Goal: Information Seeking & Learning: Compare options

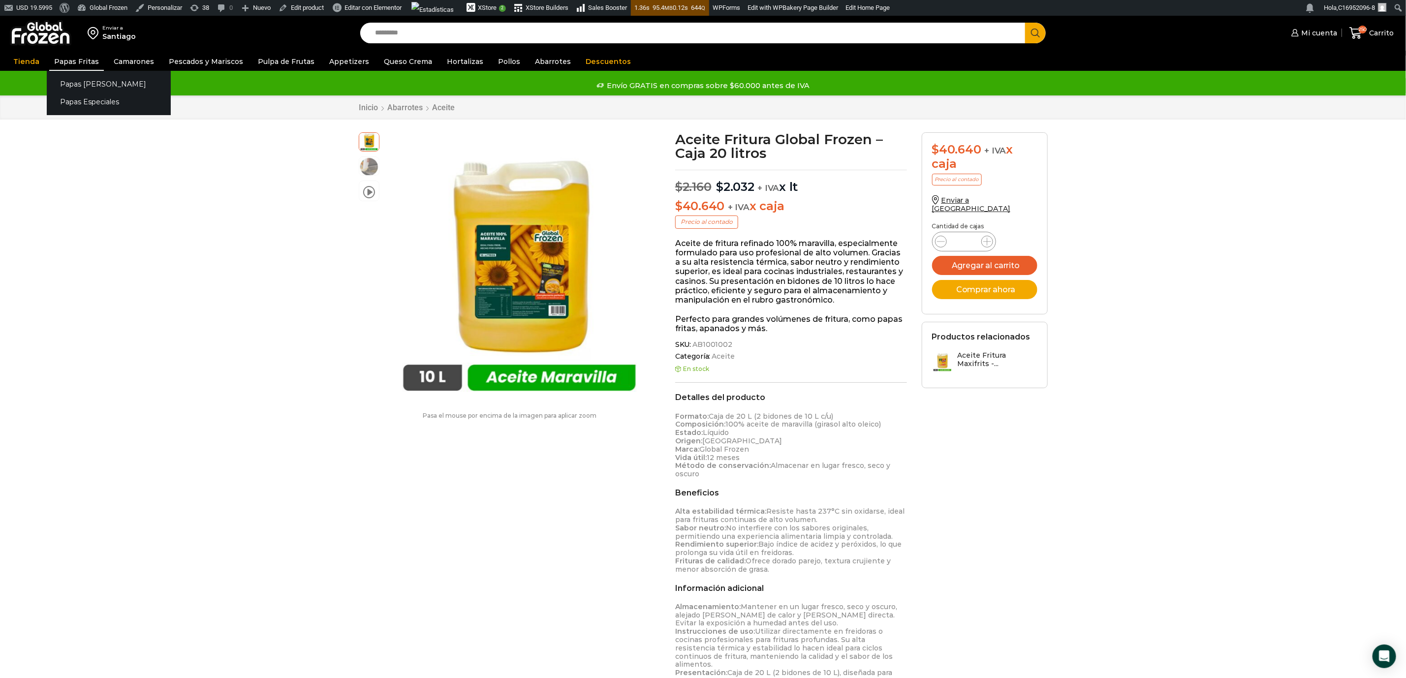
click at [72, 58] on link "Papas Fritas" at bounding box center [76, 61] width 55 height 19
click at [81, 84] on link "Papas [PERSON_NAME]" at bounding box center [109, 84] width 124 height 18
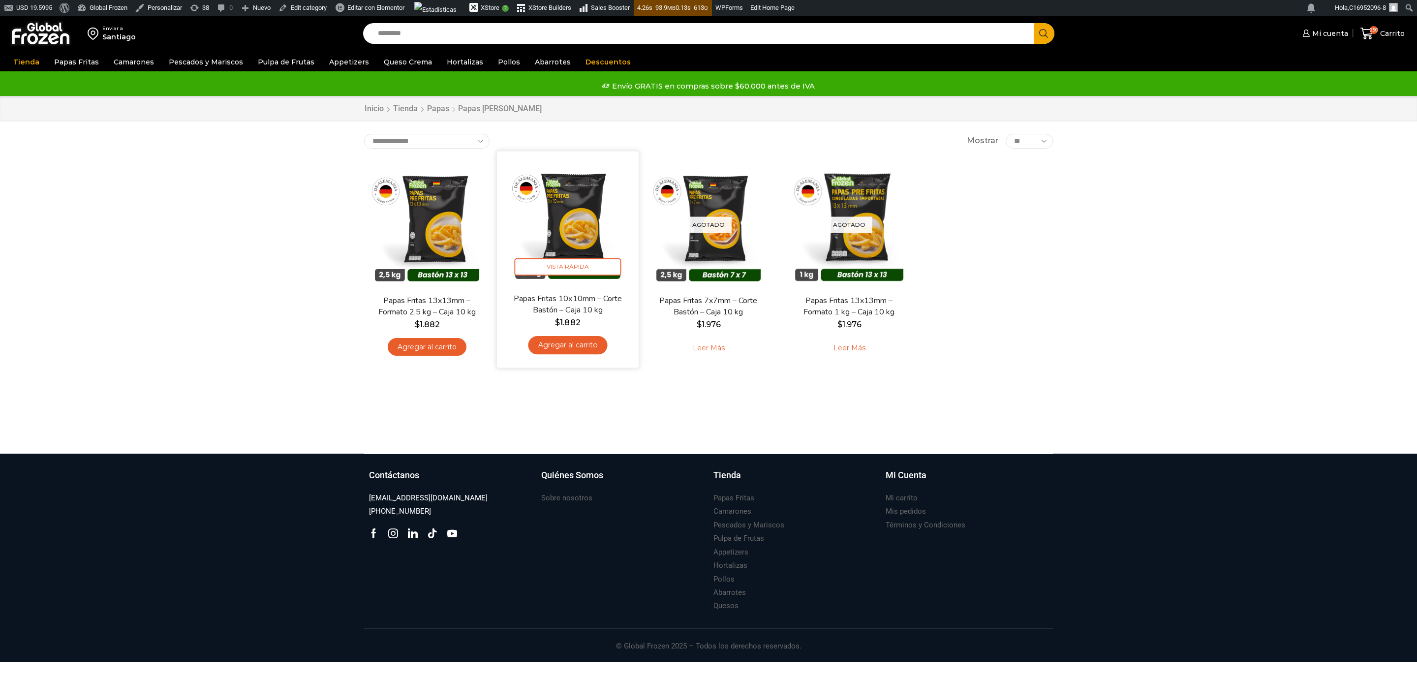
click at [586, 221] on img at bounding box center [567, 221] width 127 height 127
click at [564, 244] on img at bounding box center [567, 221] width 127 height 127
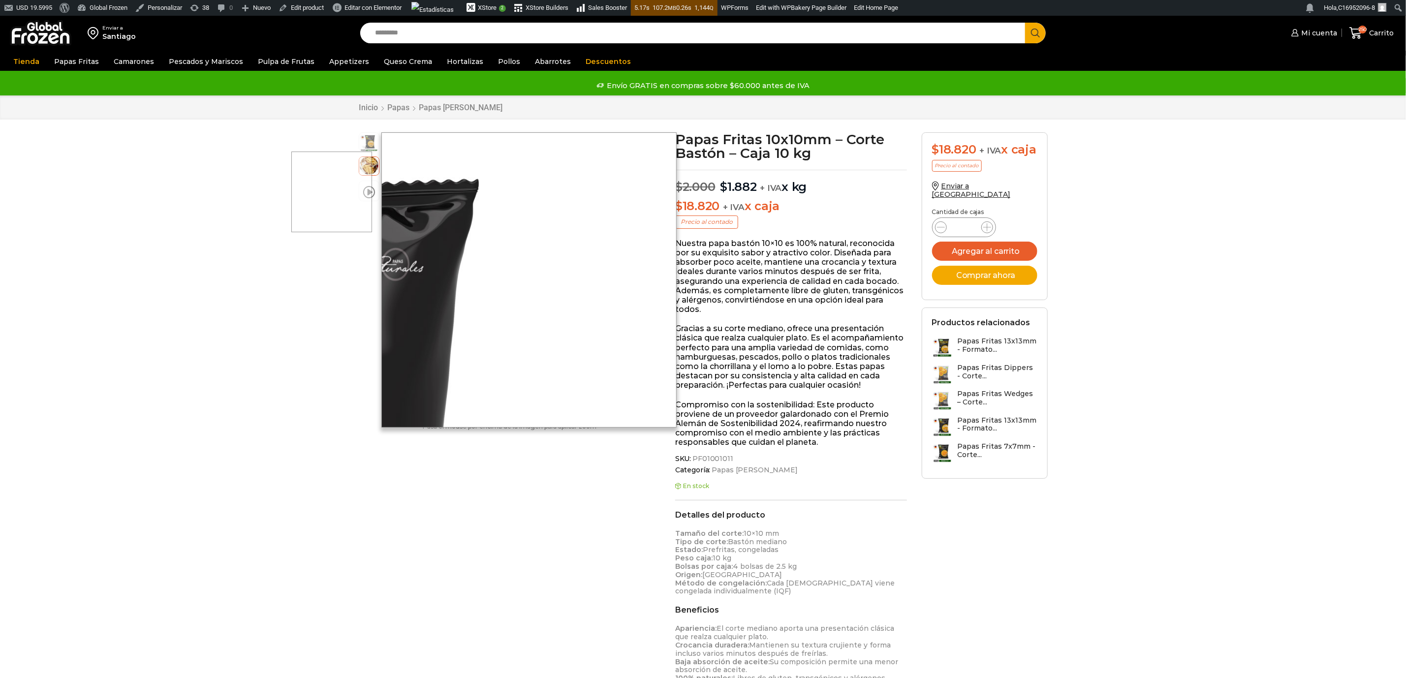
click at [366, 192] on div at bounding box center [331, 192] width 81 height 81
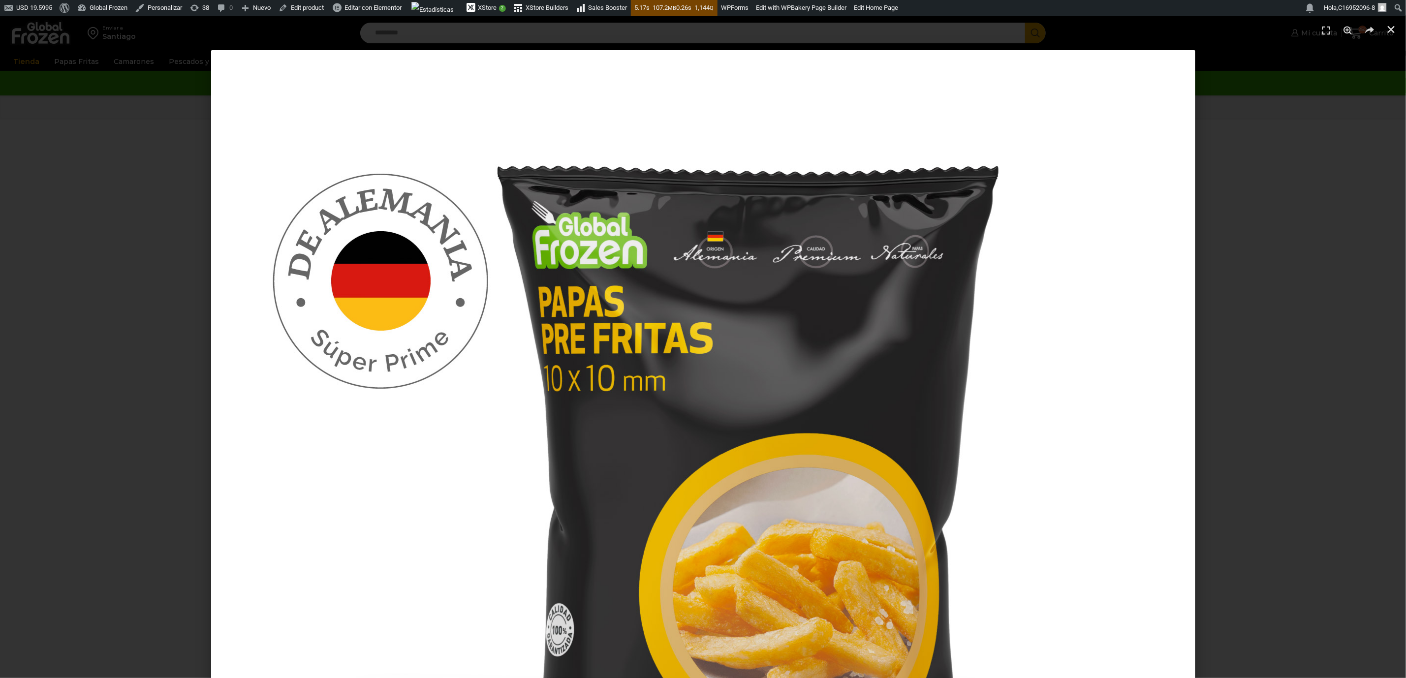
click at [205, 278] on div "1 / 1" at bounding box center [702, 542] width 1337 height 984
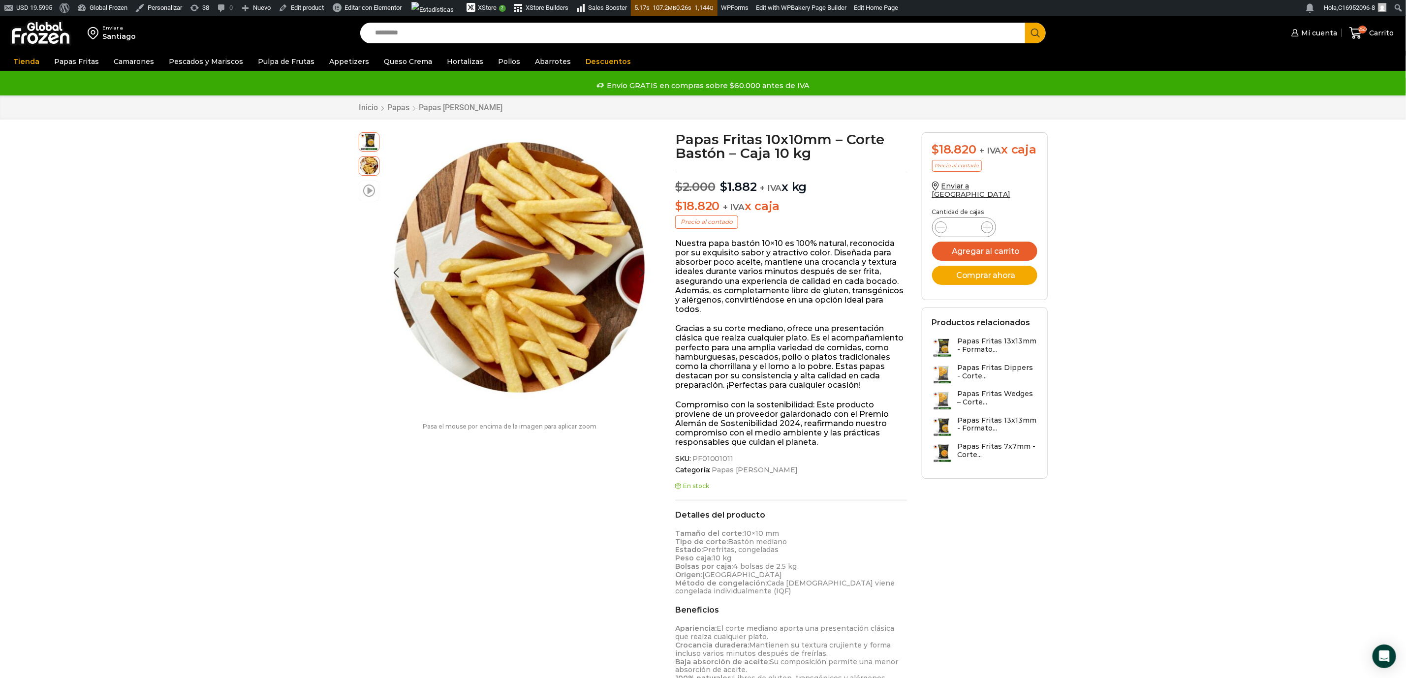
click at [364, 189] on span at bounding box center [369, 190] width 12 height 13
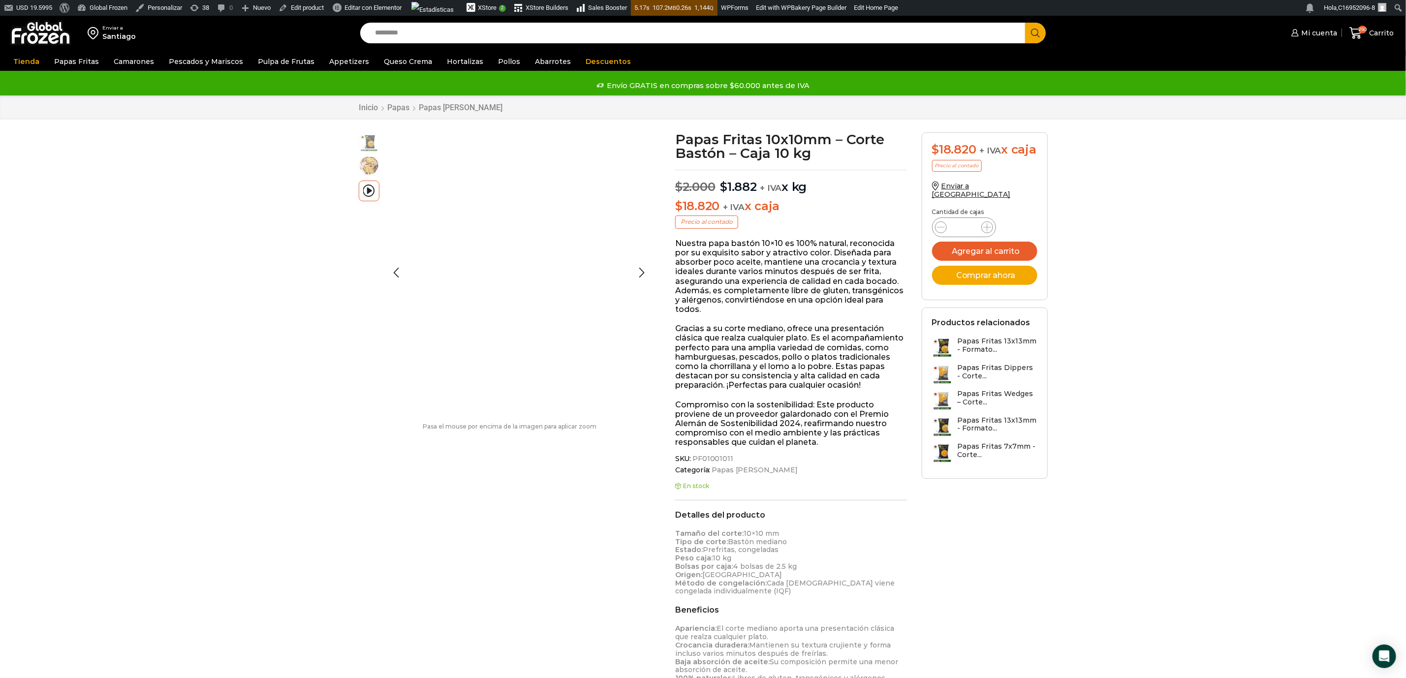
click at [371, 164] on img at bounding box center [369, 165] width 20 height 20
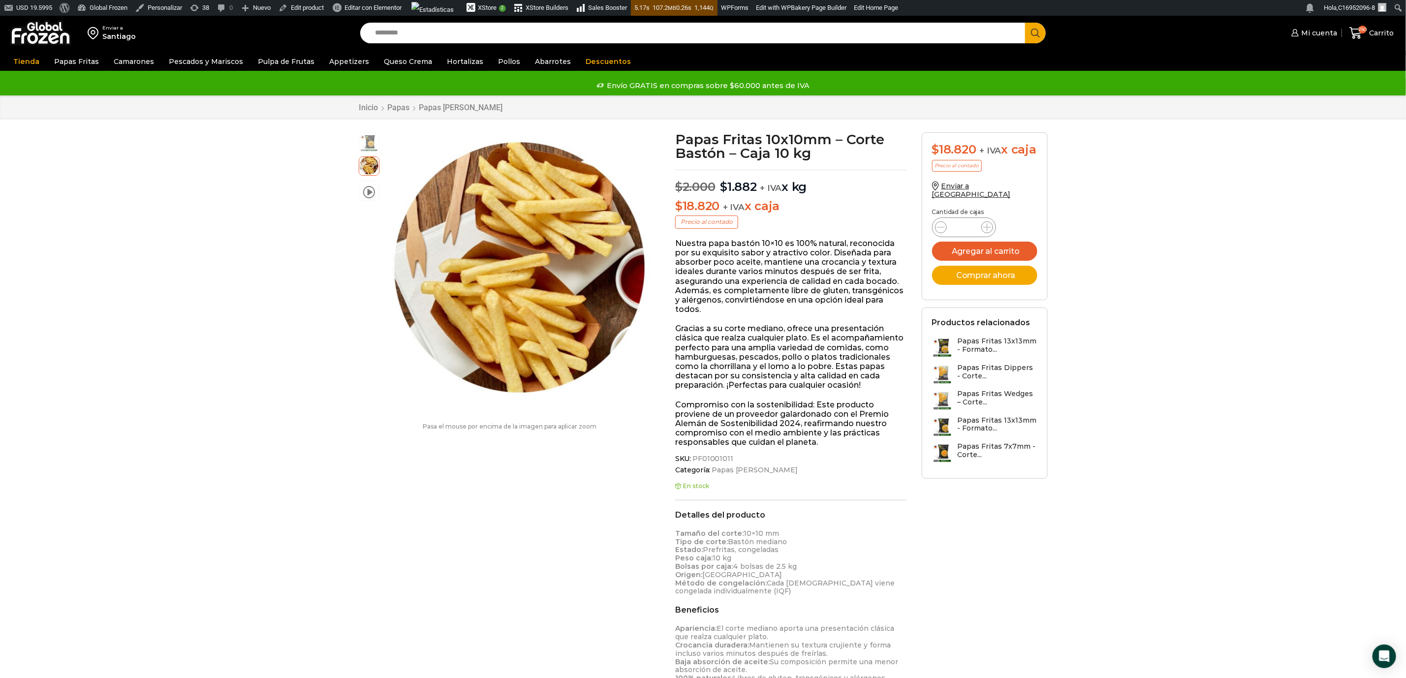
click at [374, 193] on span at bounding box center [369, 190] width 12 height 13
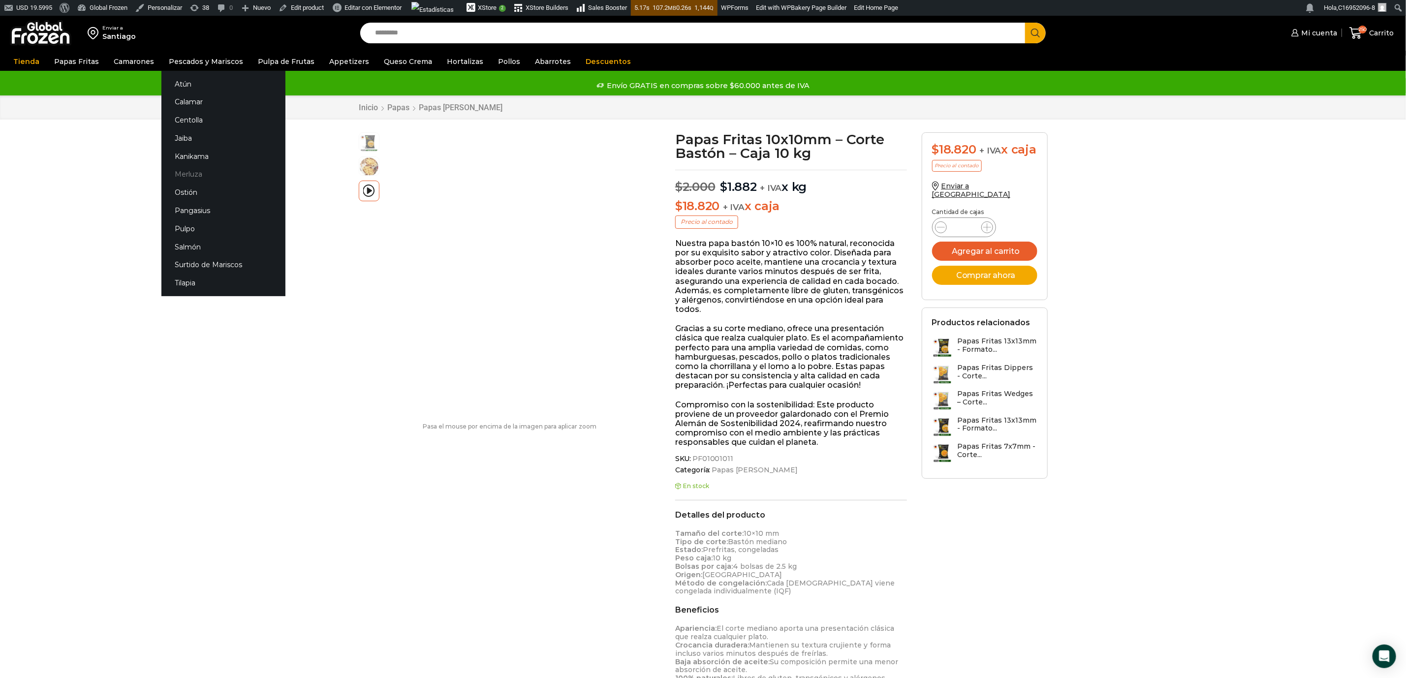
click at [182, 177] on link "Merluza" at bounding box center [223, 174] width 124 height 18
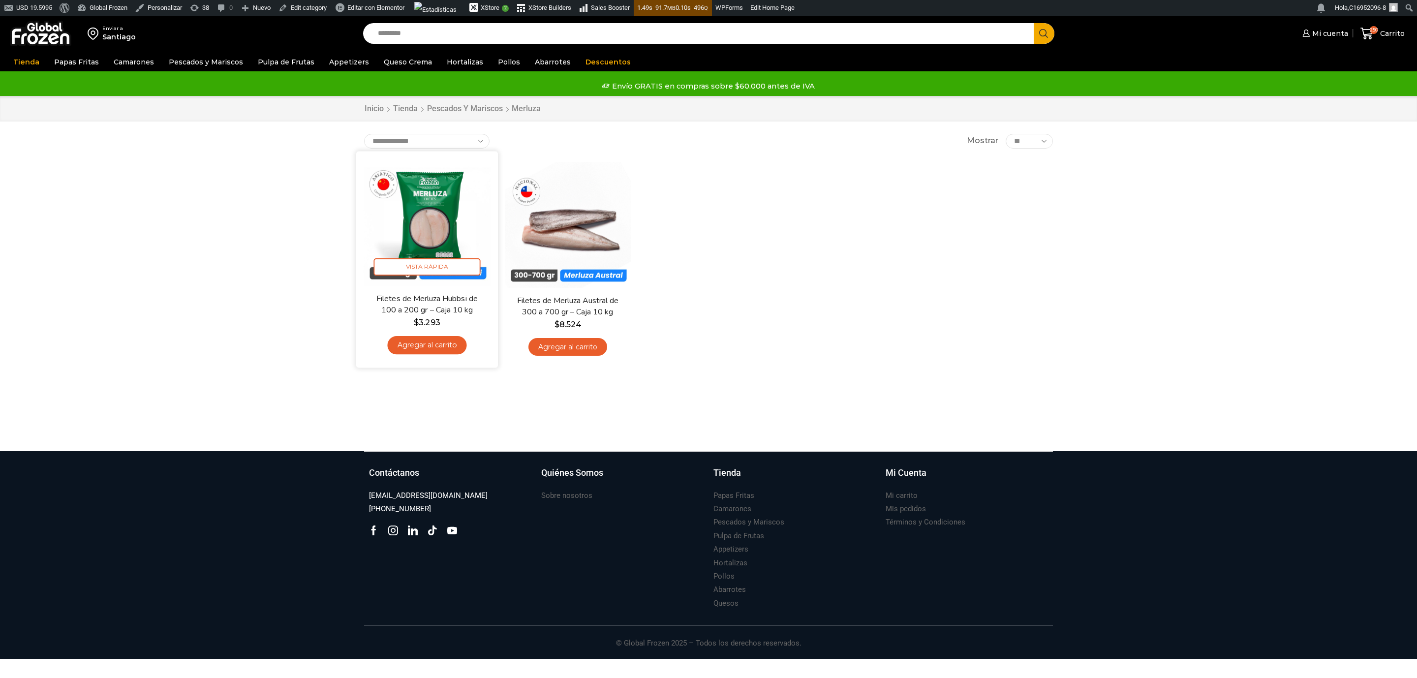
click at [427, 218] on img at bounding box center [427, 221] width 127 height 127
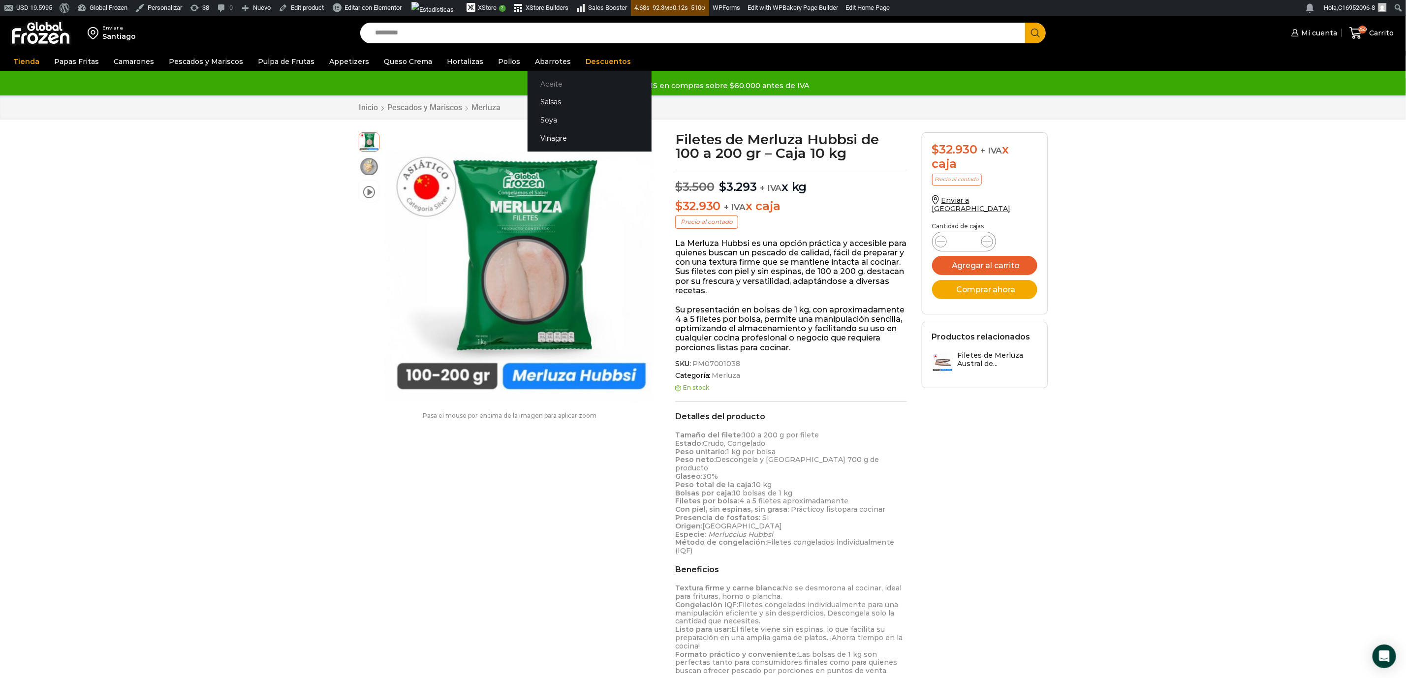
click at [539, 82] on link "Aceite" at bounding box center [589, 84] width 124 height 18
